Goal: Task Accomplishment & Management: Use online tool/utility

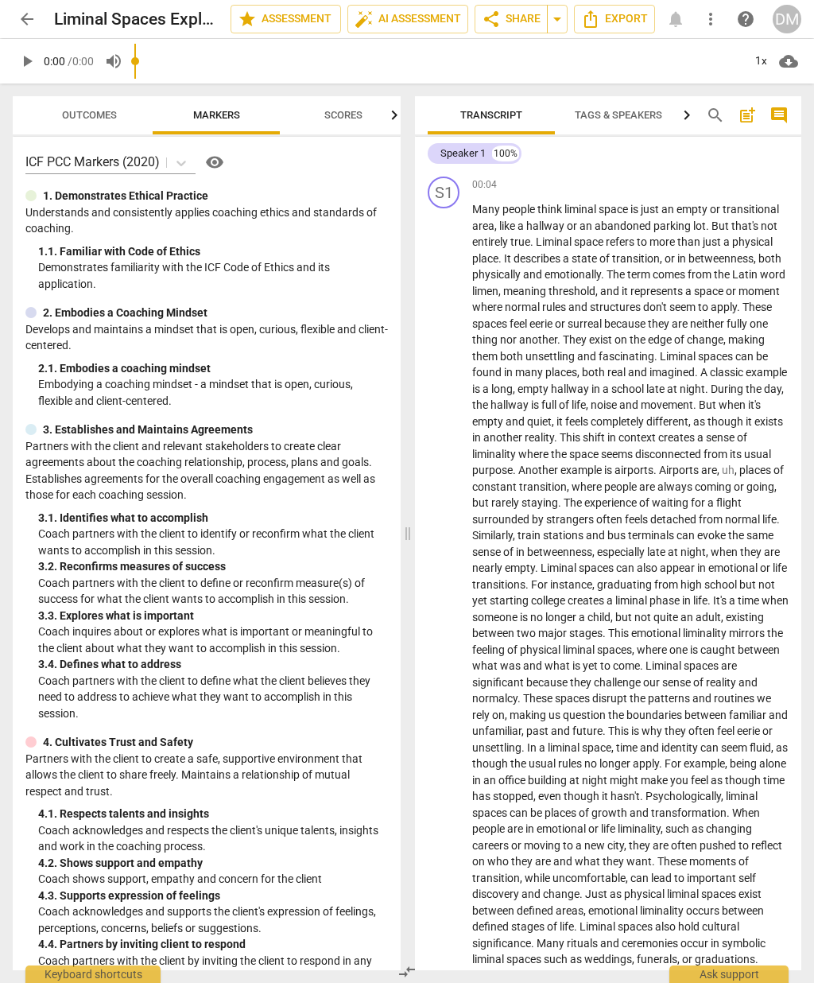
scroll to position [73, 119]
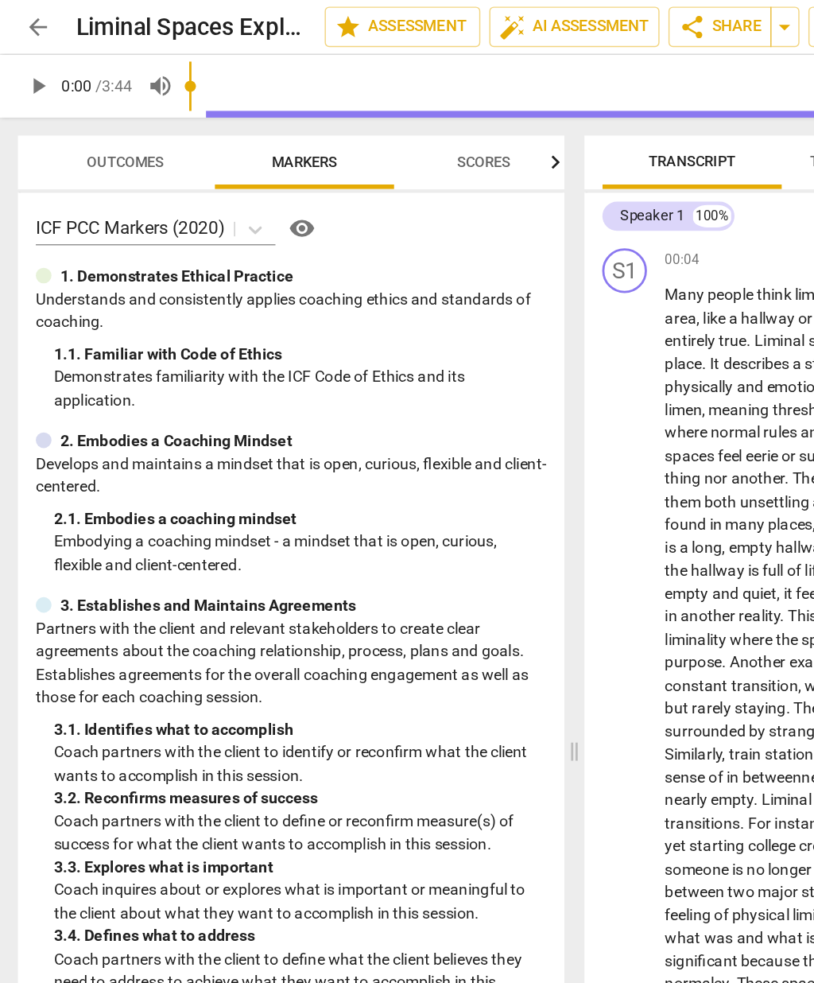
click at [16, 14] on span "arrow_back" at bounding box center [27, 19] width 29 height 19
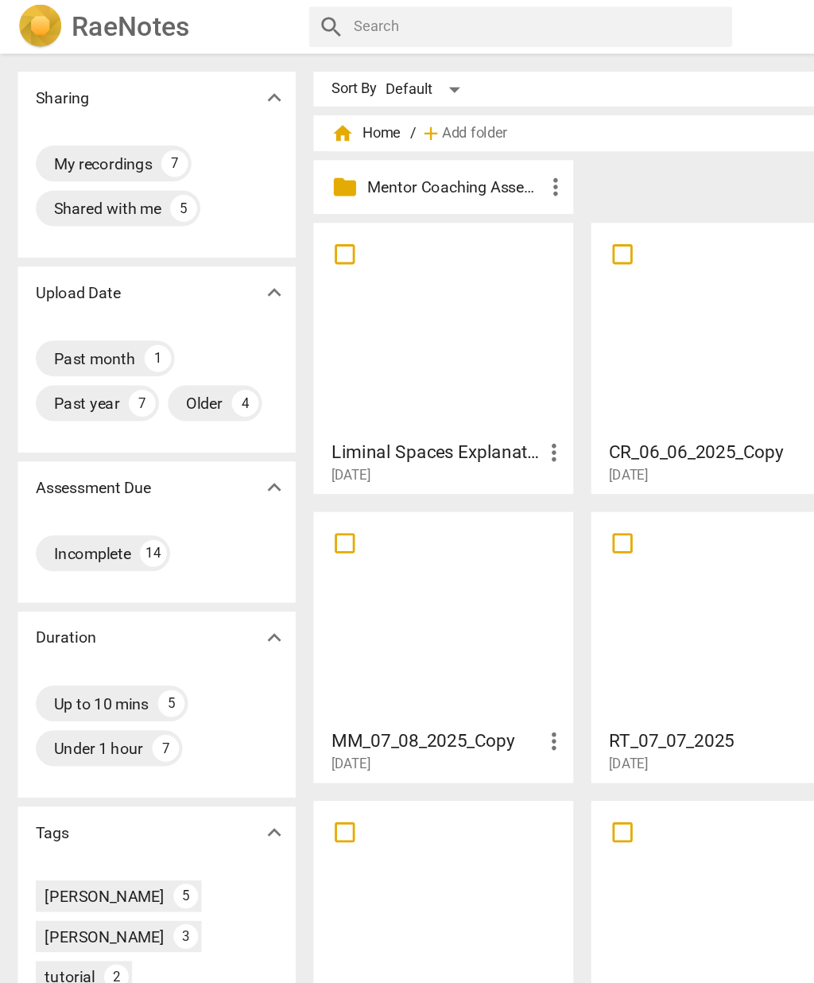
click at [82, 14] on h2 "RaeNotes" at bounding box center [92, 19] width 83 height 22
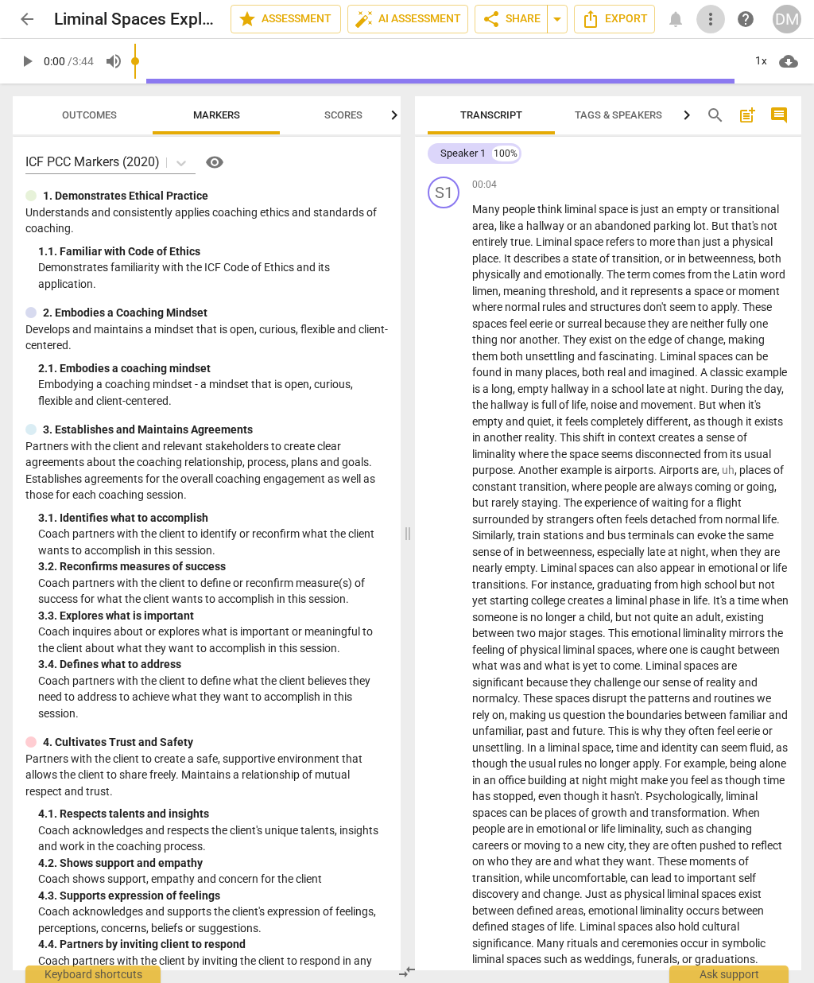
click at [716, 21] on span "more_vert" at bounding box center [710, 19] width 19 height 19
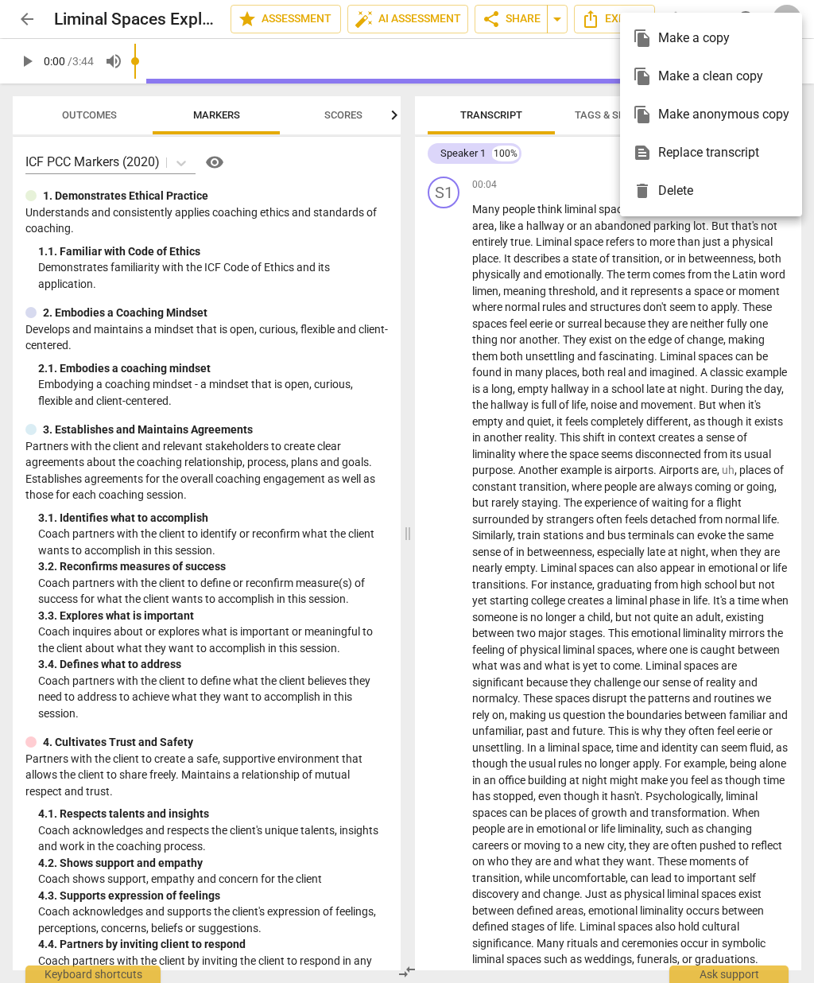
click at [683, 191] on div "delete Delete" at bounding box center [711, 191] width 157 height 38
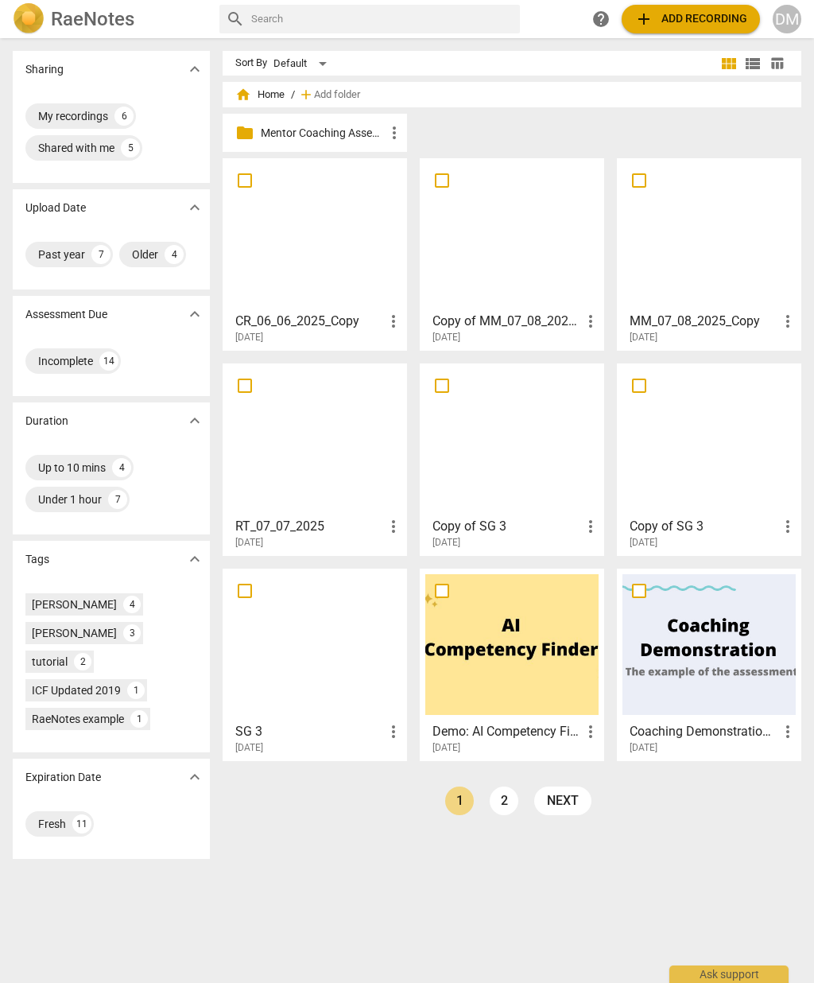
click at [478, 763] on div "CR_06_06_2025_Copy more_vert 2025-07-10 Copy of MM_07_08_2025_Copy more_vert 20…" at bounding box center [518, 465] width 591 height 615
click at [709, 17] on span "add Add recording" at bounding box center [690, 19] width 113 height 19
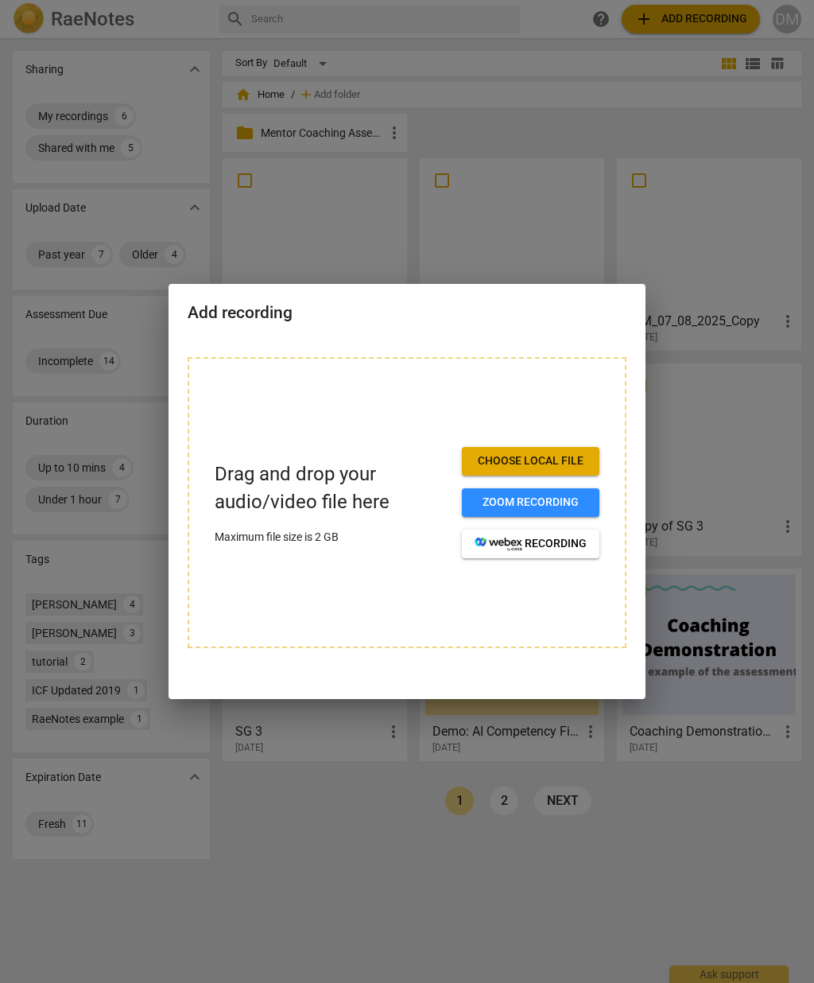
click at [809, 400] on div at bounding box center [407, 491] width 814 height 983
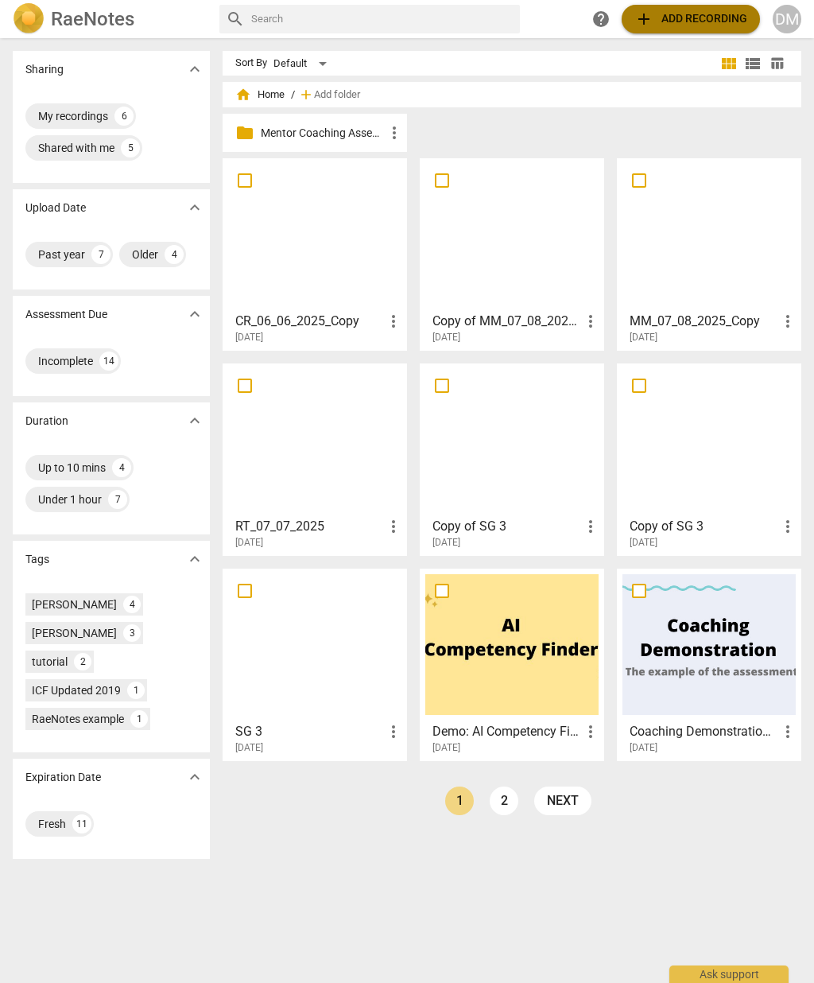
click at [700, 7] on button "add Add recording" at bounding box center [691, 19] width 138 height 29
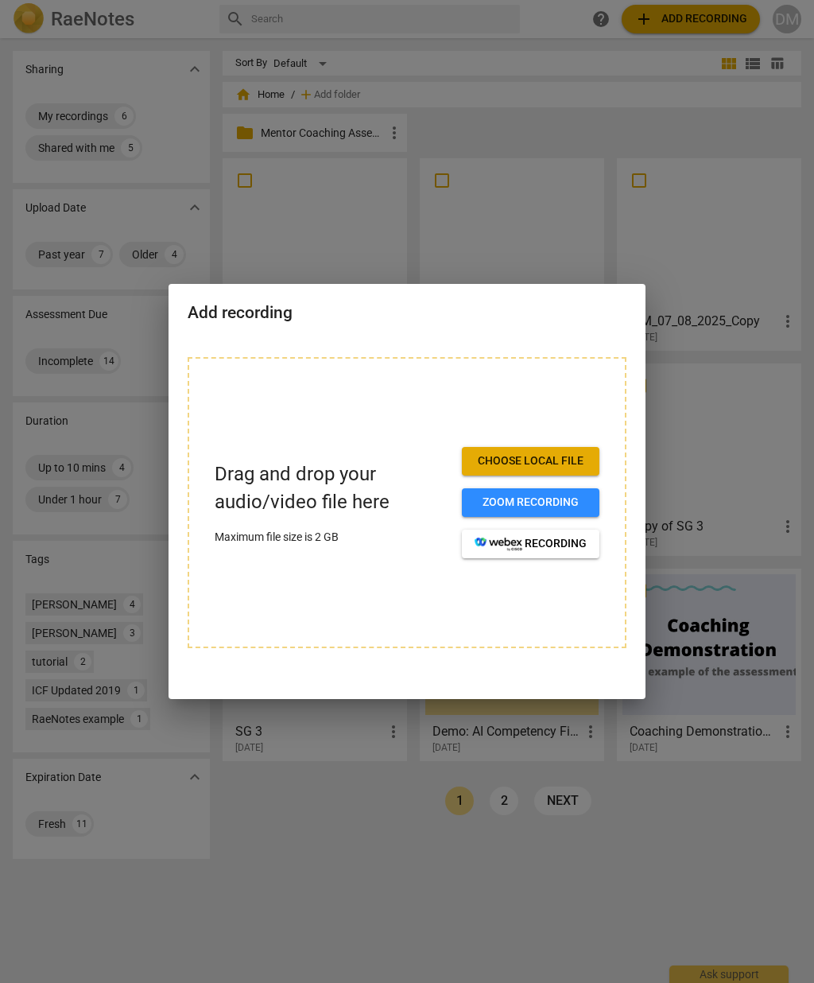
click at [568, 457] on span "Choose local file" at bounding box center [531, 461] width 112 height 16
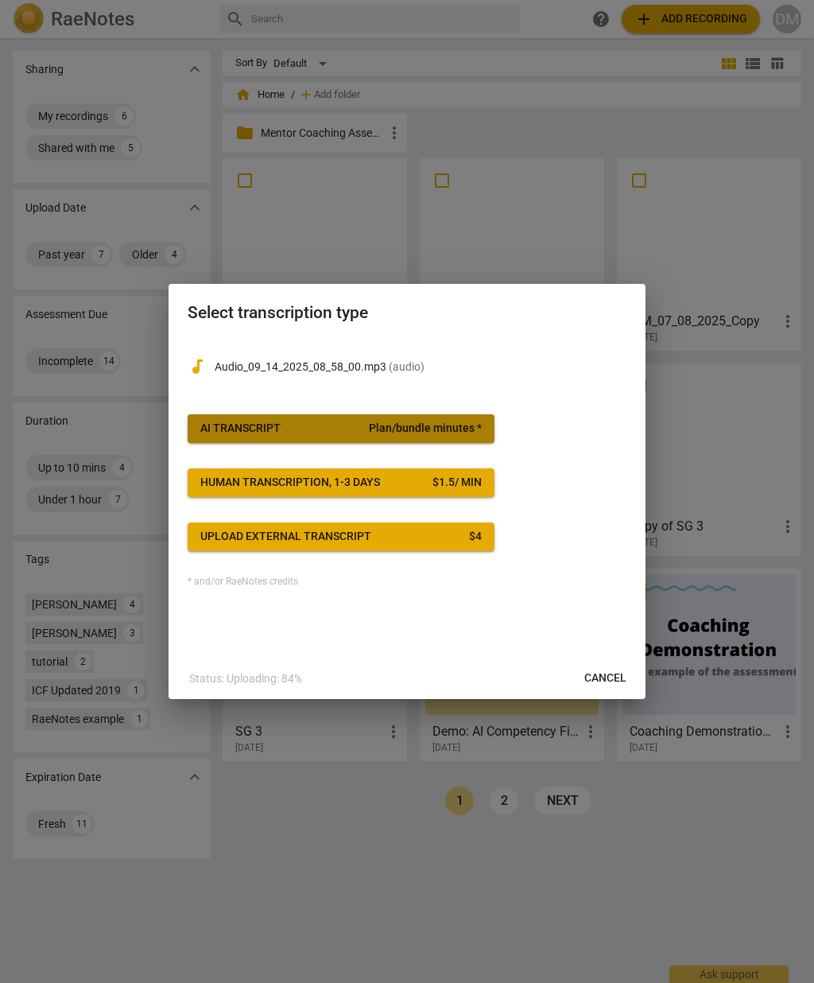
click at [224, 420] on button "AI Transcript Plan/bundle minutes *" at bounding box center [341, 428] width 307 height 29
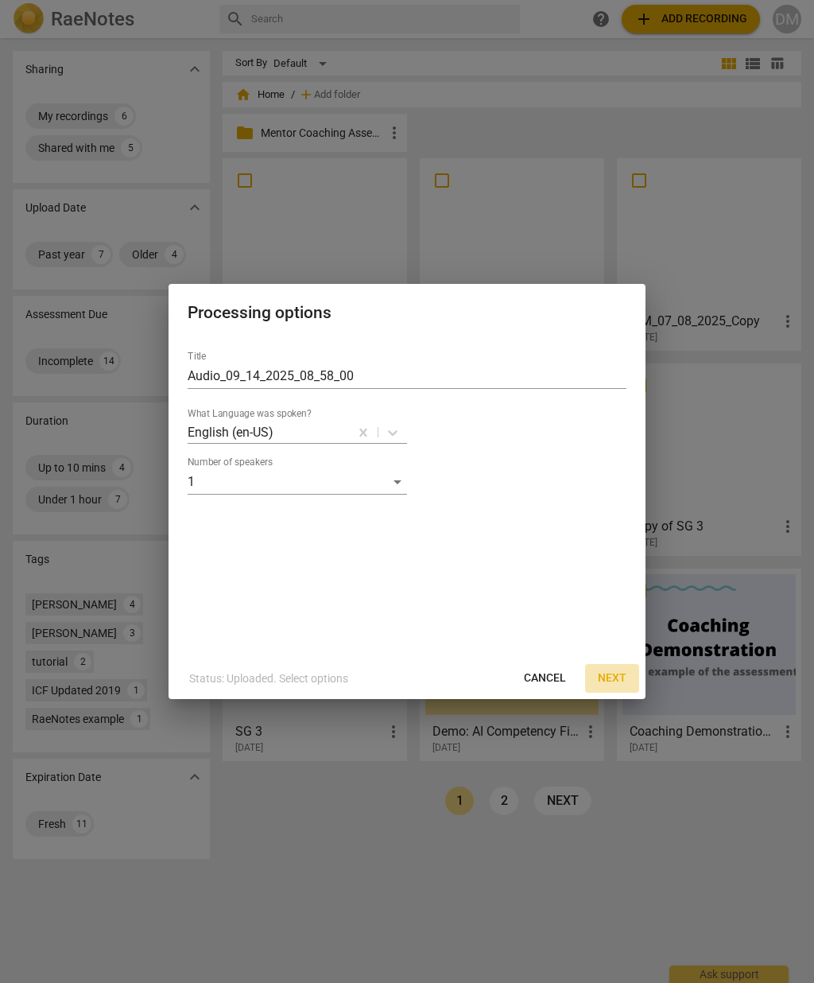
click at [627, 677] on button "Next" at bounding box center [612, 678] width 54 height 29
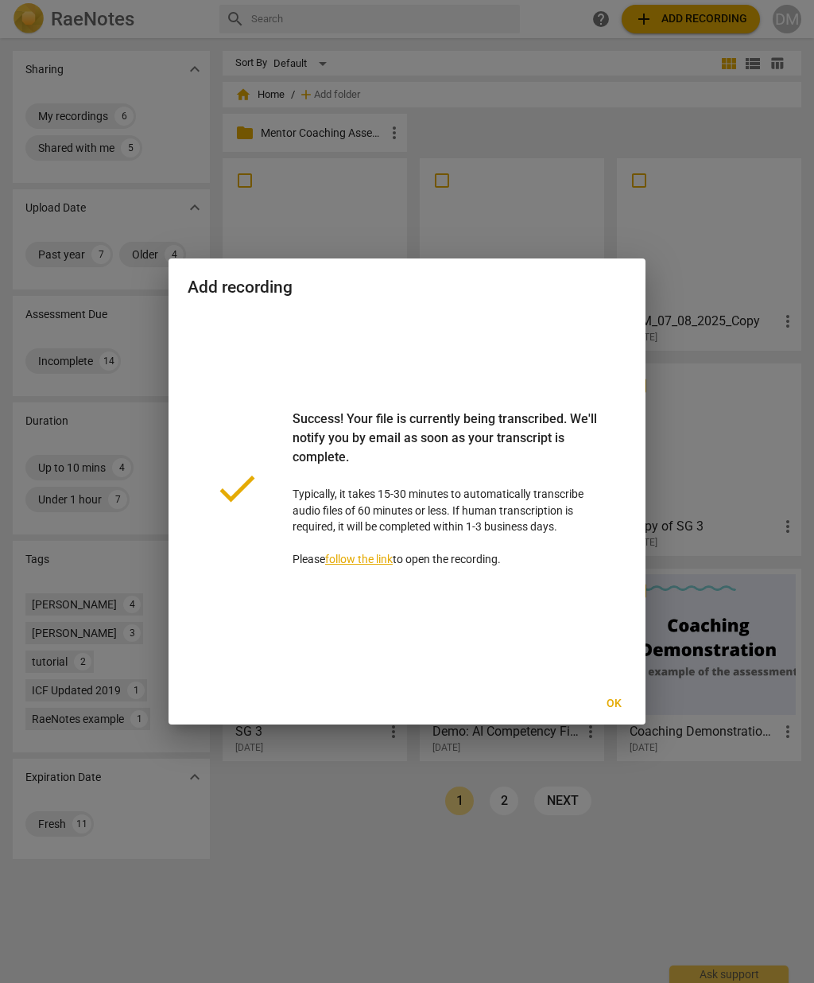
click at [194, 813] on div at bounding box center [407, 491] width 814 height 983
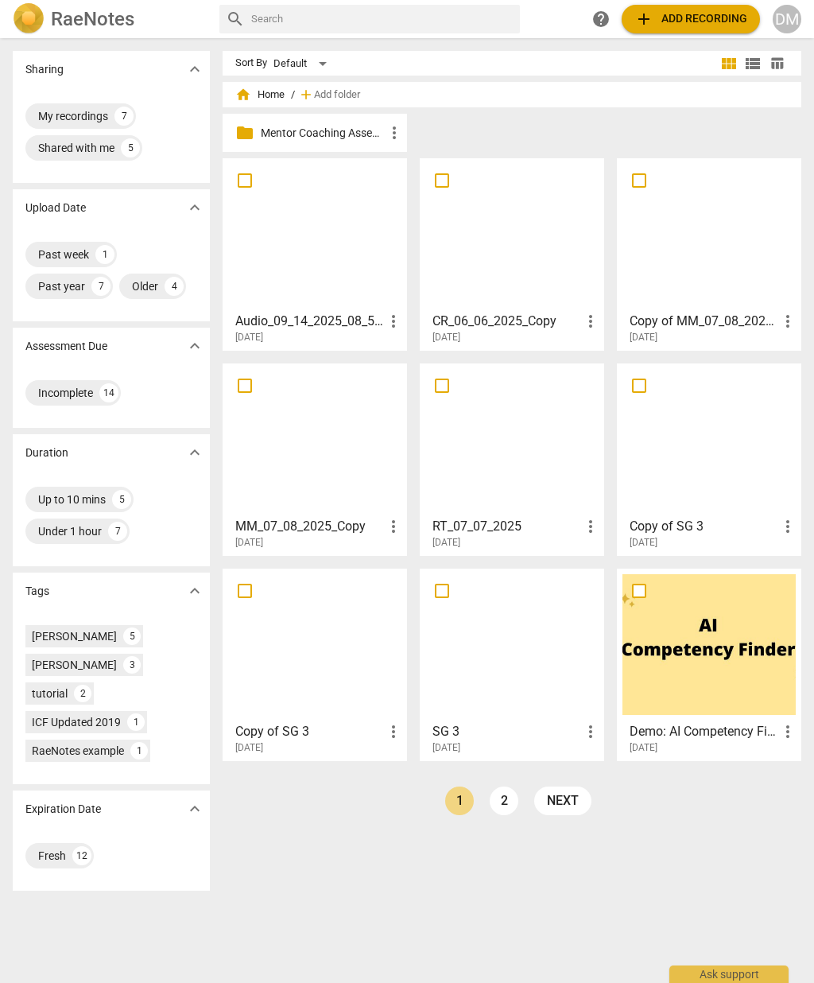
click at [297, 249] on div at bounding box center [314, 234] width 173 height 141
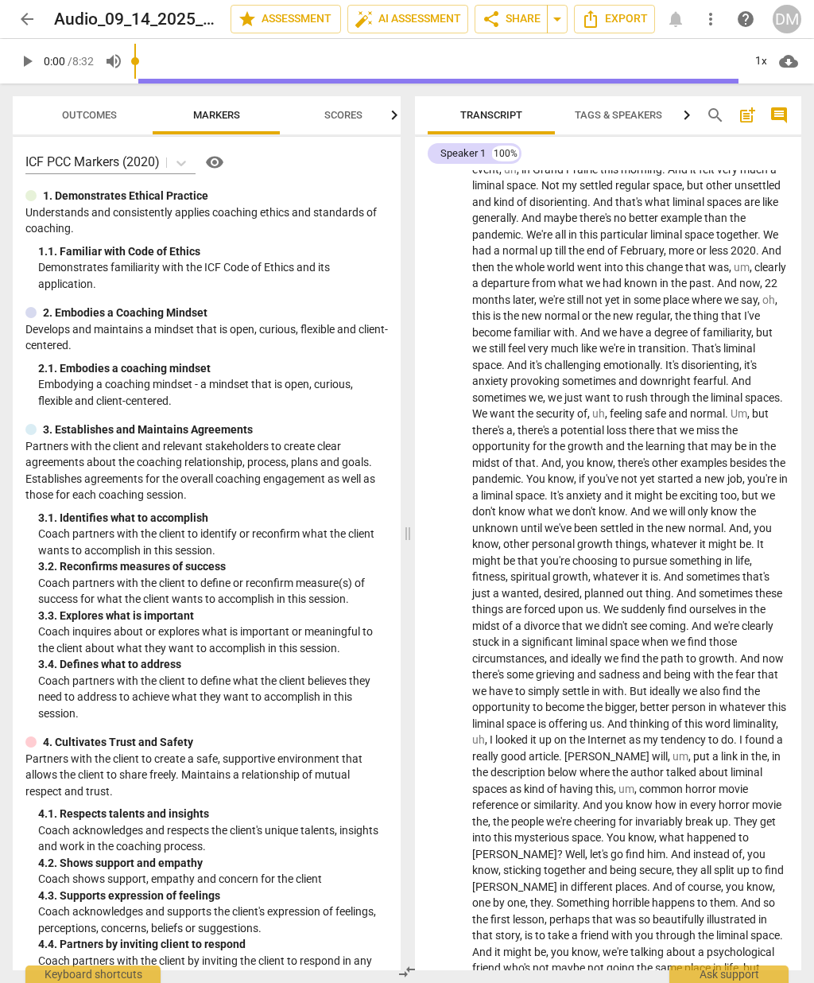
scroll to position [707, 0]
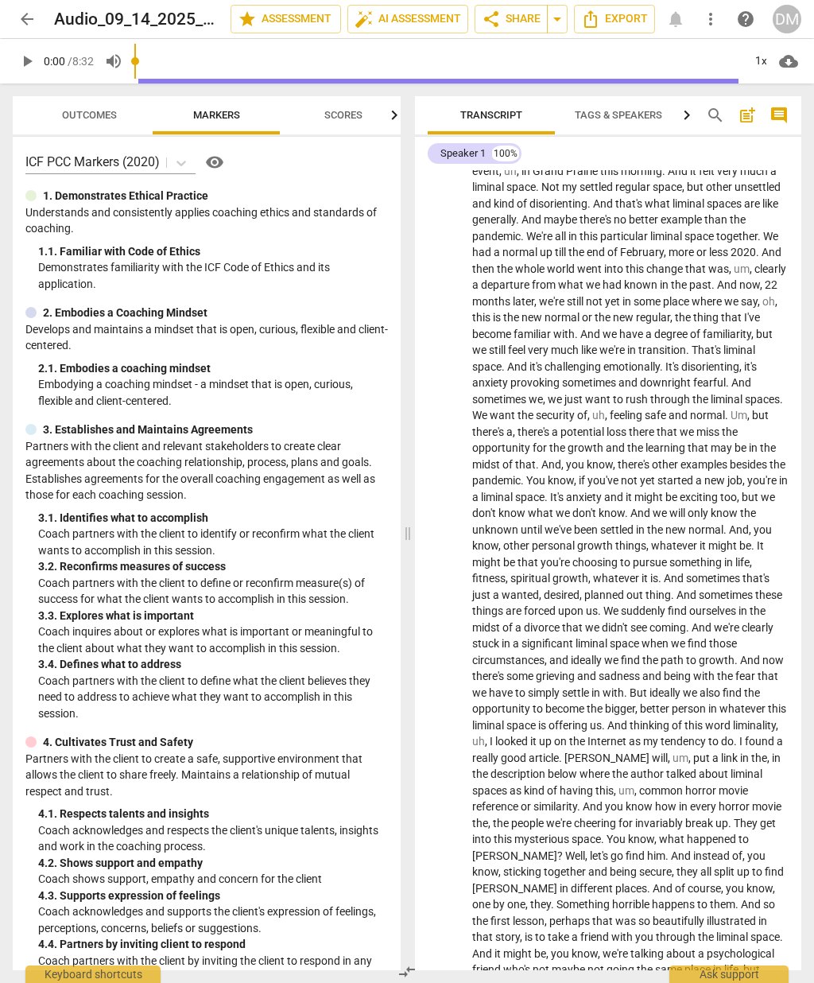
click at [722, 21] on span "more_vert" at bounding box center [710, 19] width 29 height 19
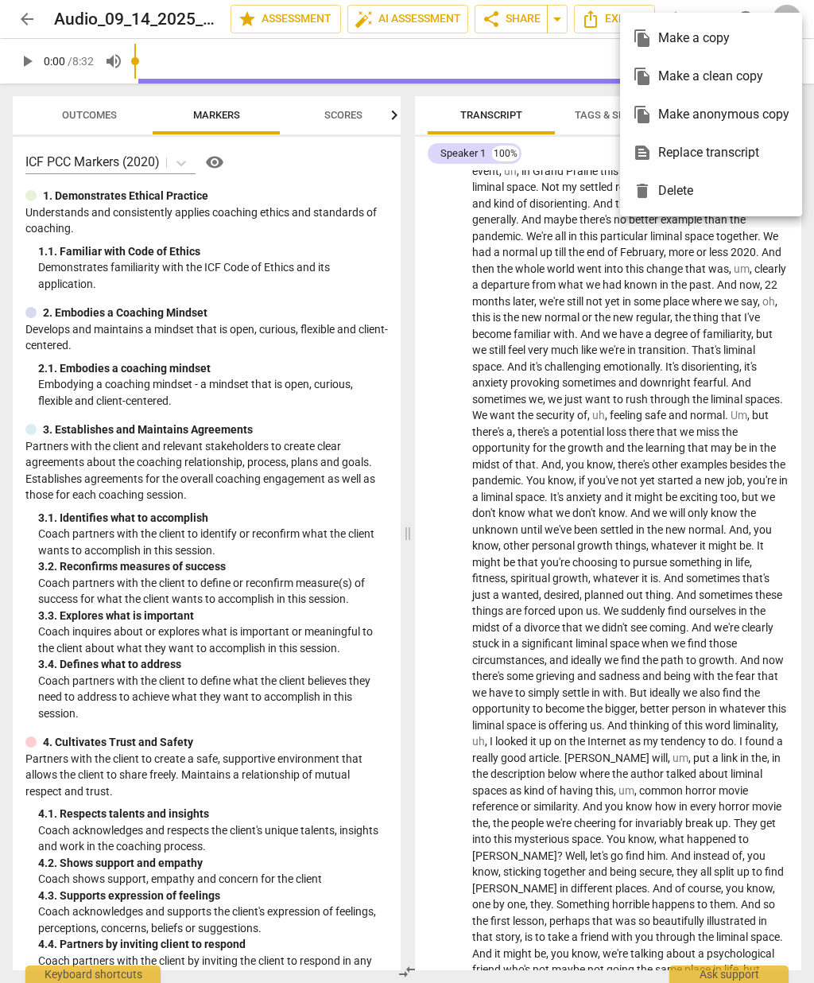
click at [682, 343] on div at bounding box center [407, 491] width 814 height 983
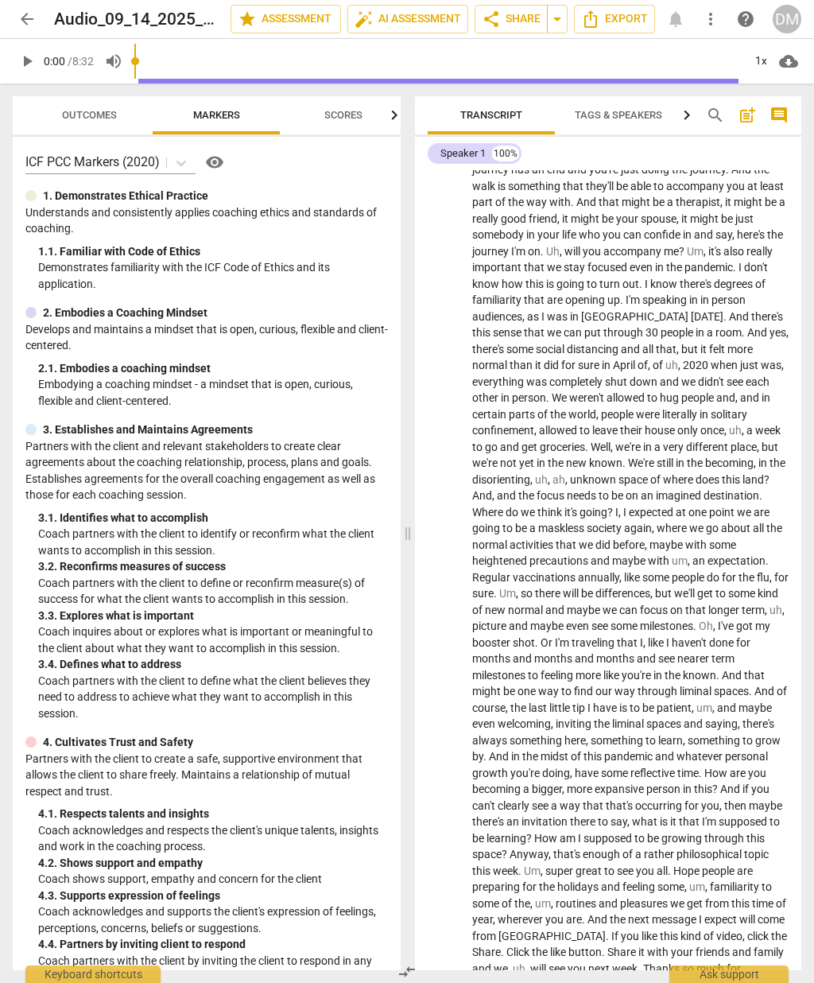
scroll to position [1538, 0]
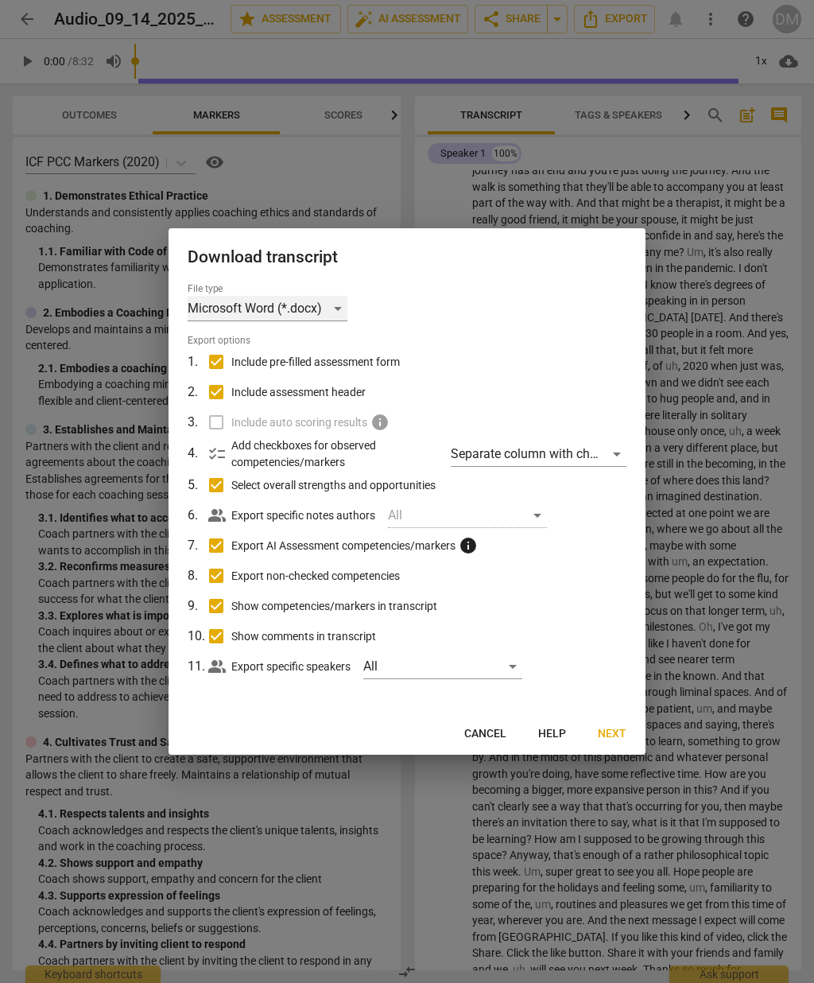
click at [247, 313] on div "Microsoft Word (*.docx)" at bounding box center [268, 308] width 160 height 25
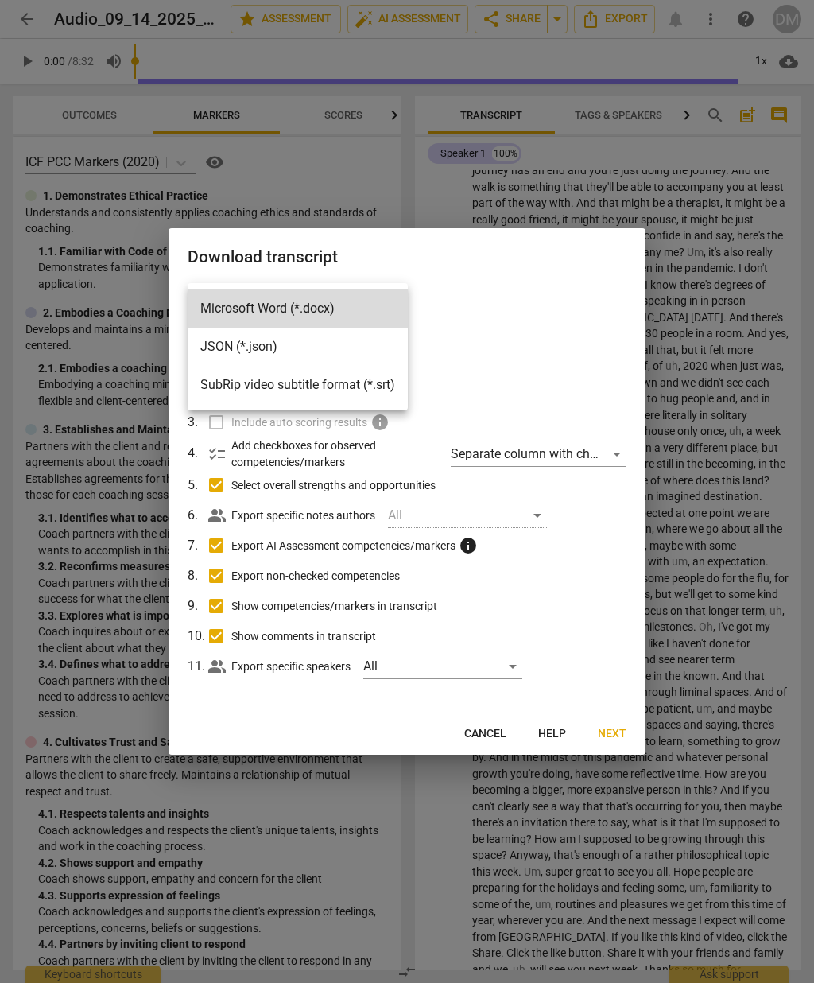
click at [743, 604] on div at bounding box center [407, 491] width 814 height 983
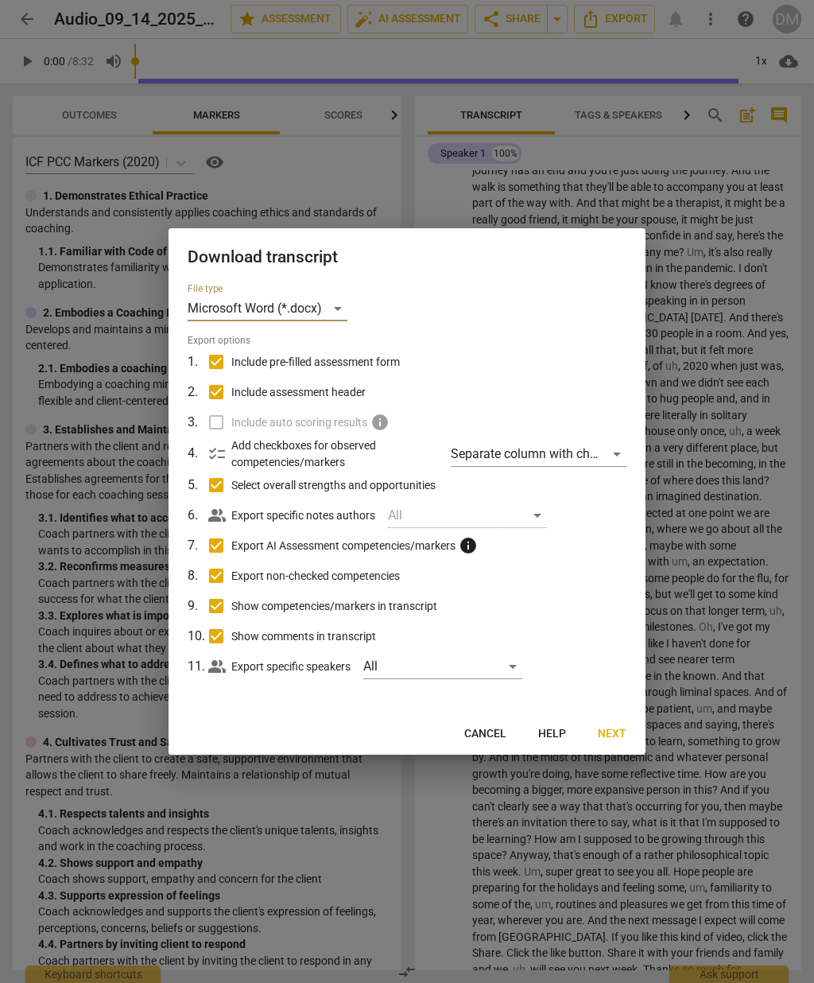
click at [744, 595] on div at bounding box center [407, 491] width 814 height 983
